Goal: Navigation & Orientation: Go to known website

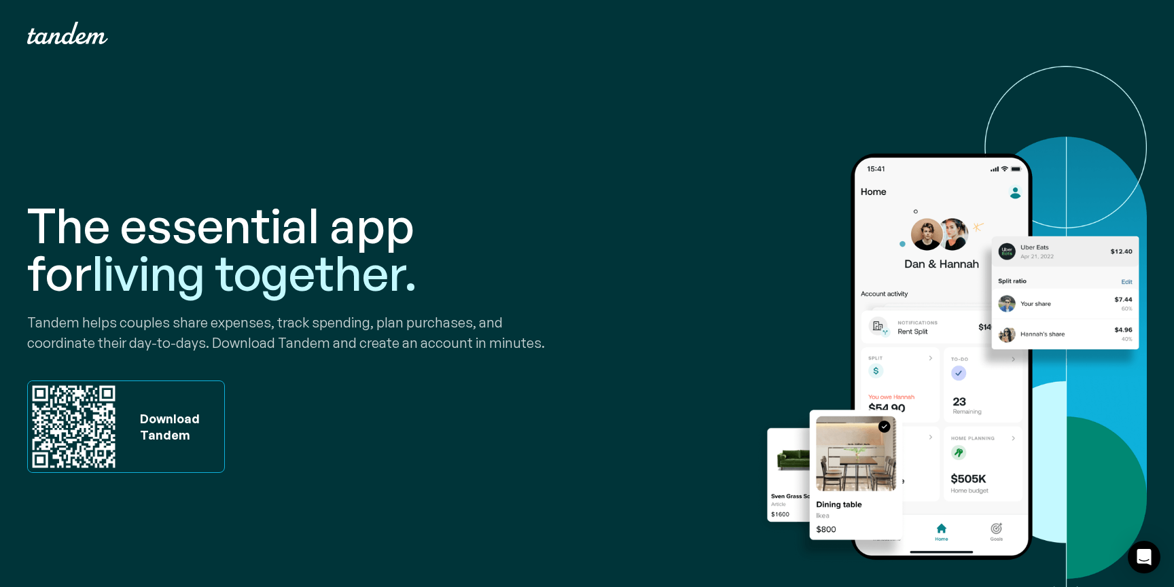
click at [151, 418] on div "Download Tandem" at bounding box center [166, 426] width 67 height 33
click at [458, 276] on h1 "The essential app for living together." at bounding box center [304, 248] width 554 height 95
click at [529, 294] on h1 "The essential app for living together." at bounding box center [304, 248] width 554 height 95
click at [67, 35] on img "home" at bounding box center [67, 33] width 81 height 22
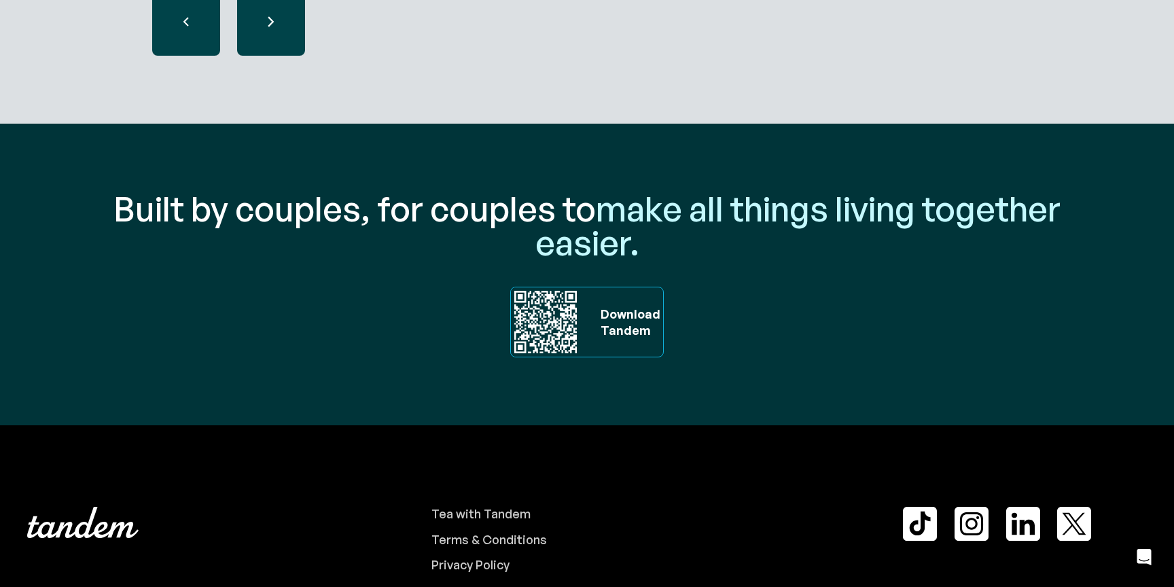
scroll to position [4610, 0]
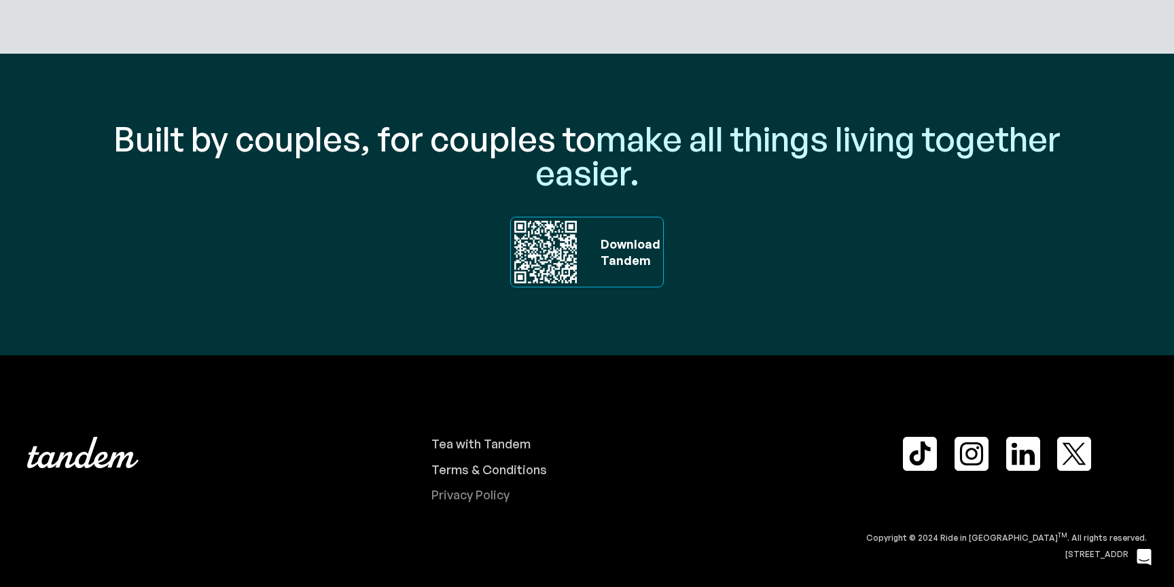
click at [472, 497] on div "Privacy Policy" at bounding box center [470, 495] width 78 height 15
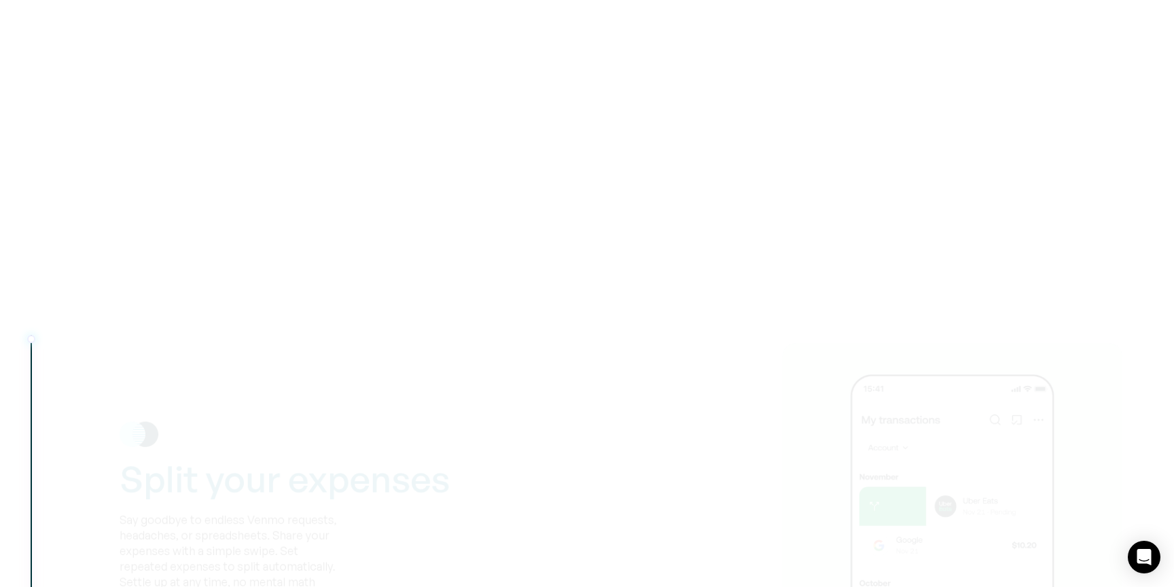
scroll to position [967, 0]
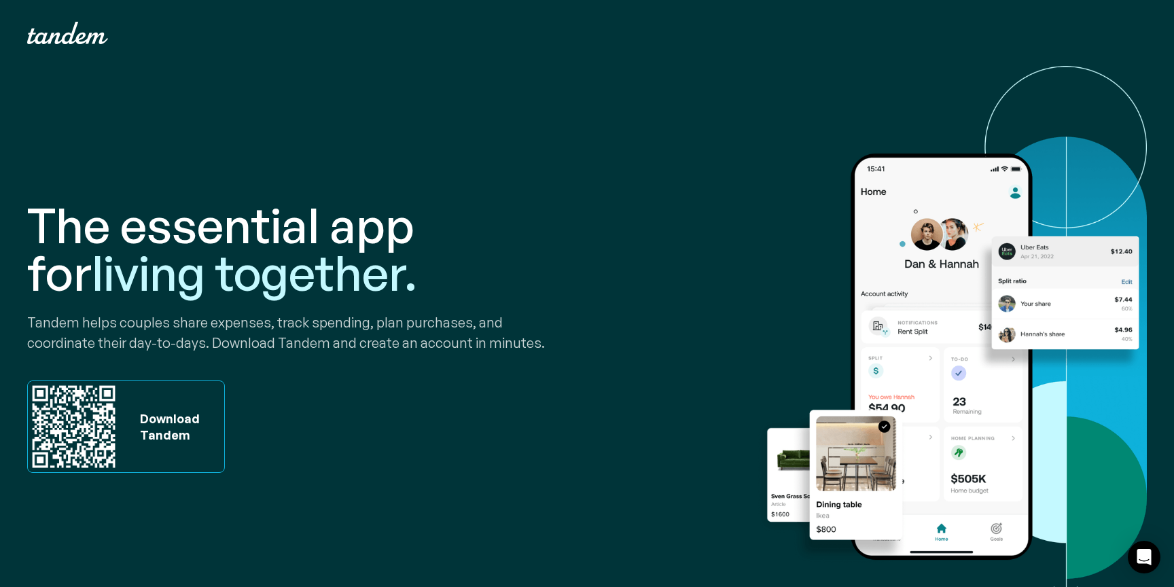
click at [541, 289] on h1 "The essential app for living together." at bounding box center [304, 248] width 554 height 95
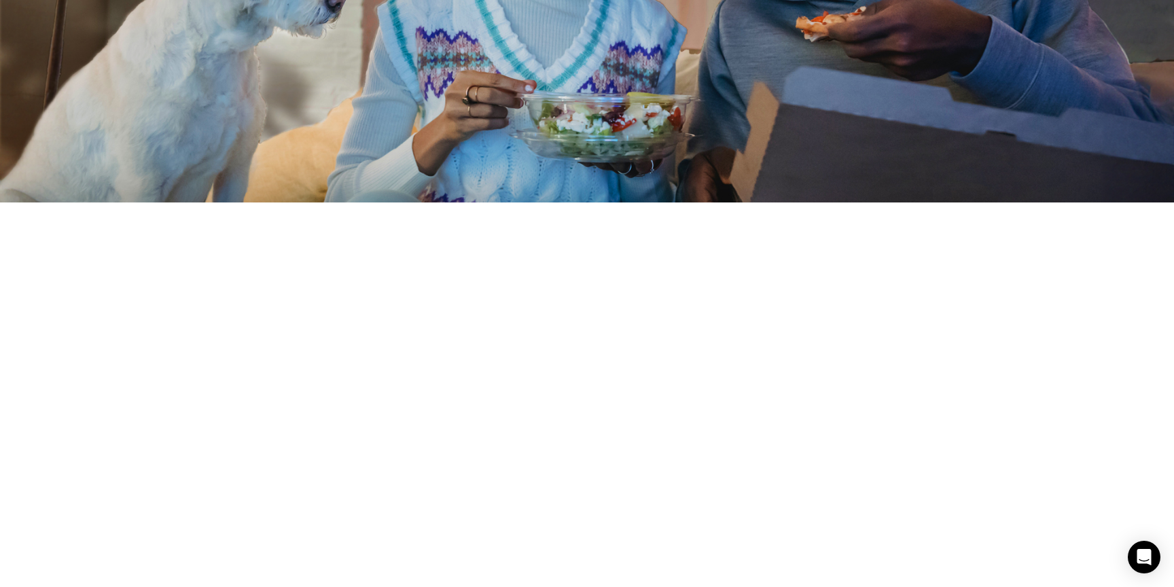
scroll to position [1245, 0]
